Goal: Task Accomplishment & Management: Manage account settings

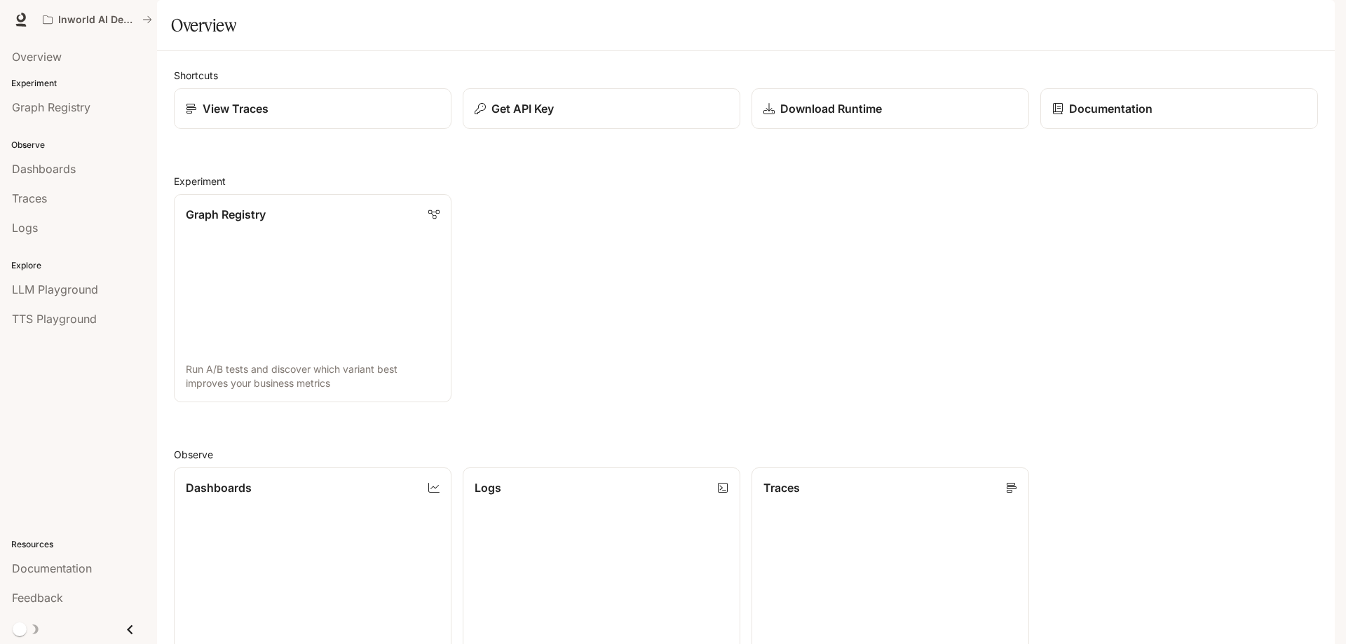
click at [1320, 24] on img "button" at bounding box center [1315, 20] width 20 height 20
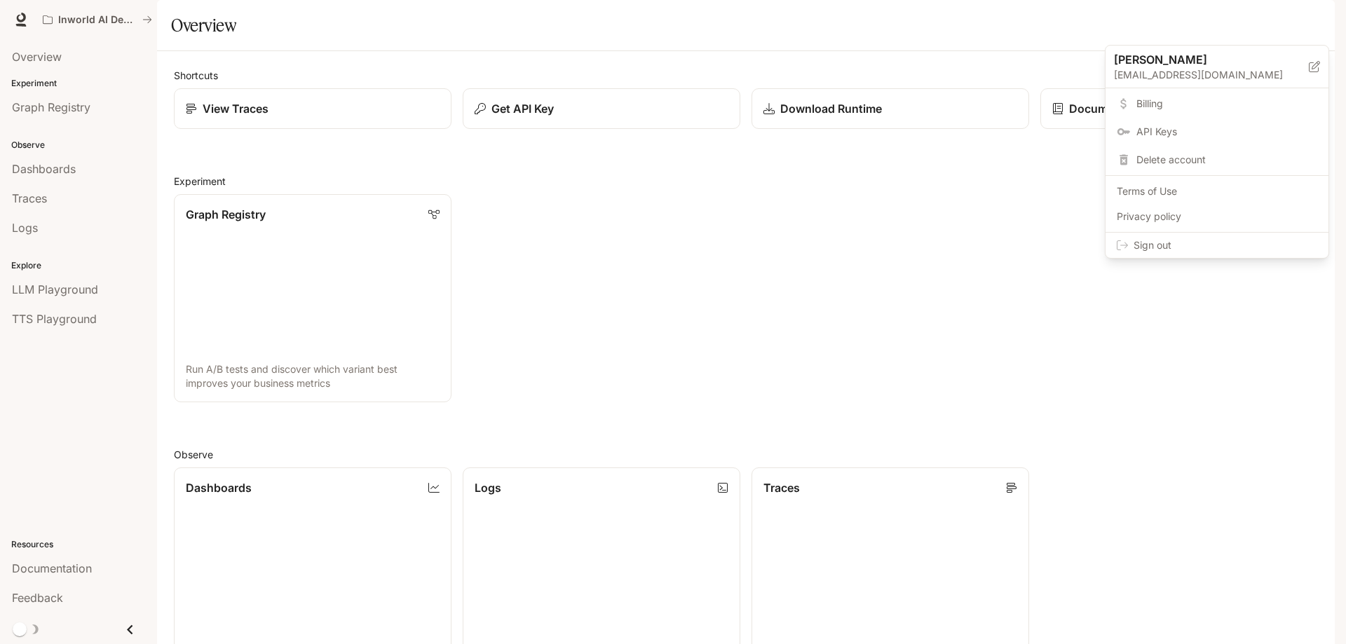
click at [1196, 107] on span "Billing" at bounding box center [1226, 104] width 181 height 14
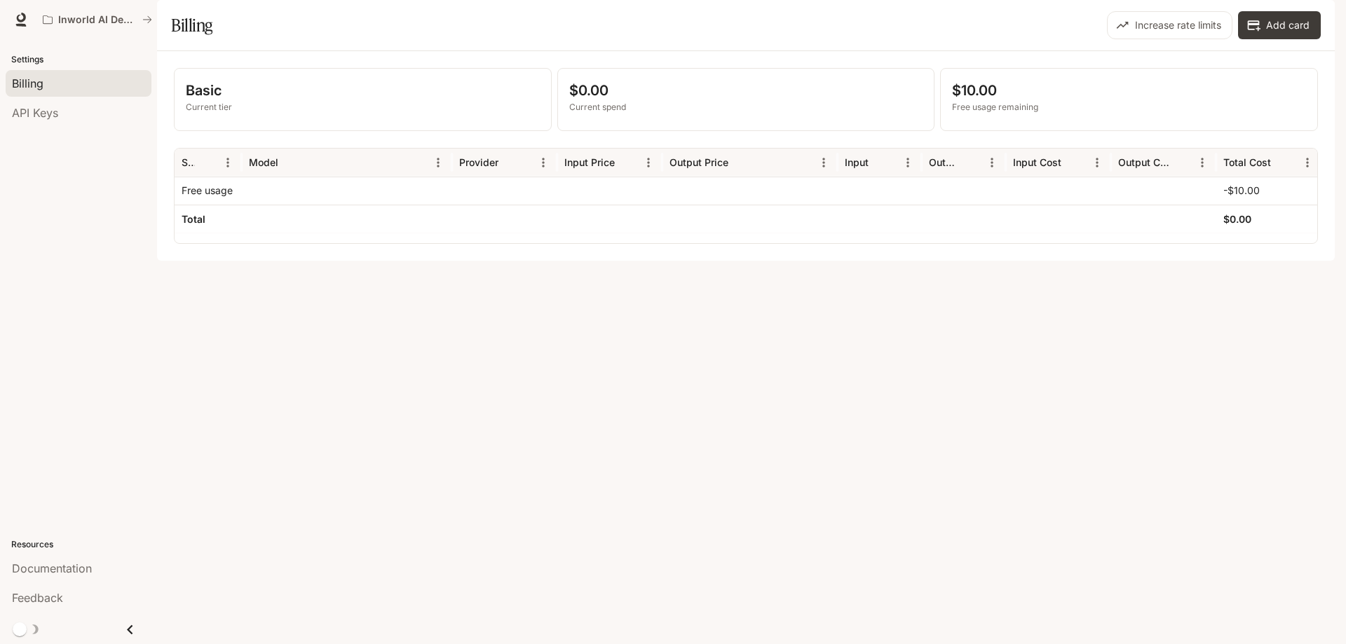
click at [1308, 15] on img "button" at bounding box center [1315, 20] width 20 height 20
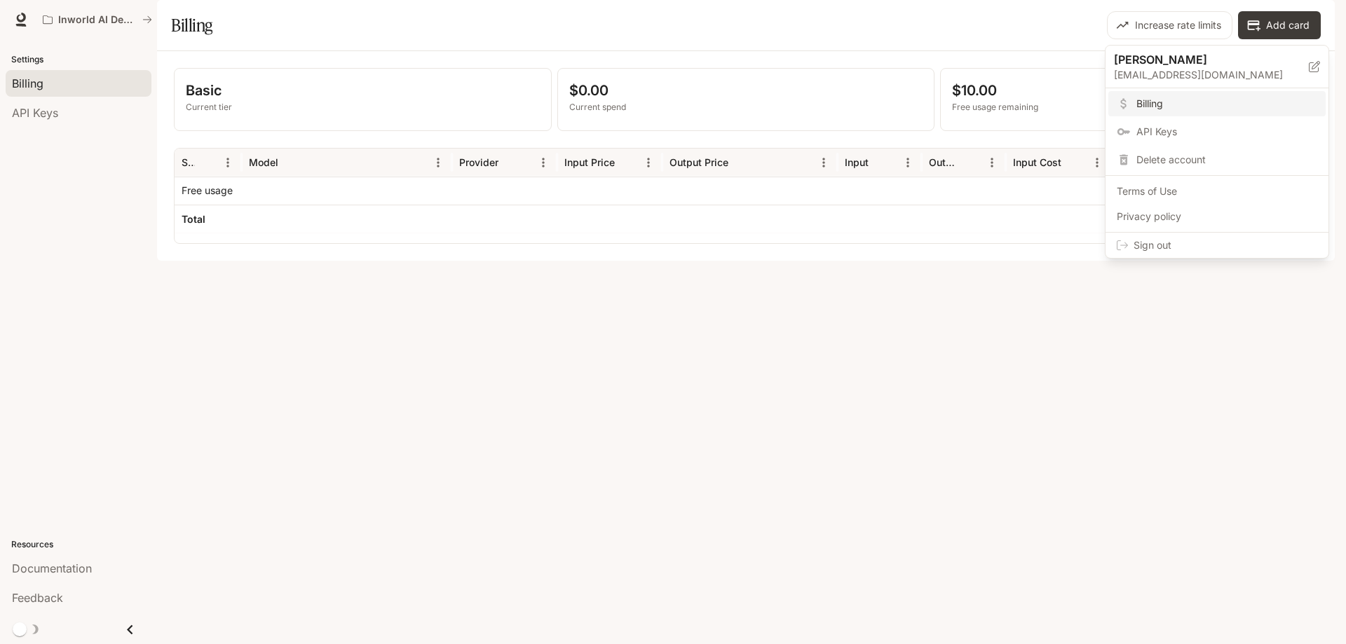
click at [1163, 245] on span "Sign out" at bounding box center [1225, 245] width 184 height 14
